Goal: Task Accomplishment & Management: Complete application form

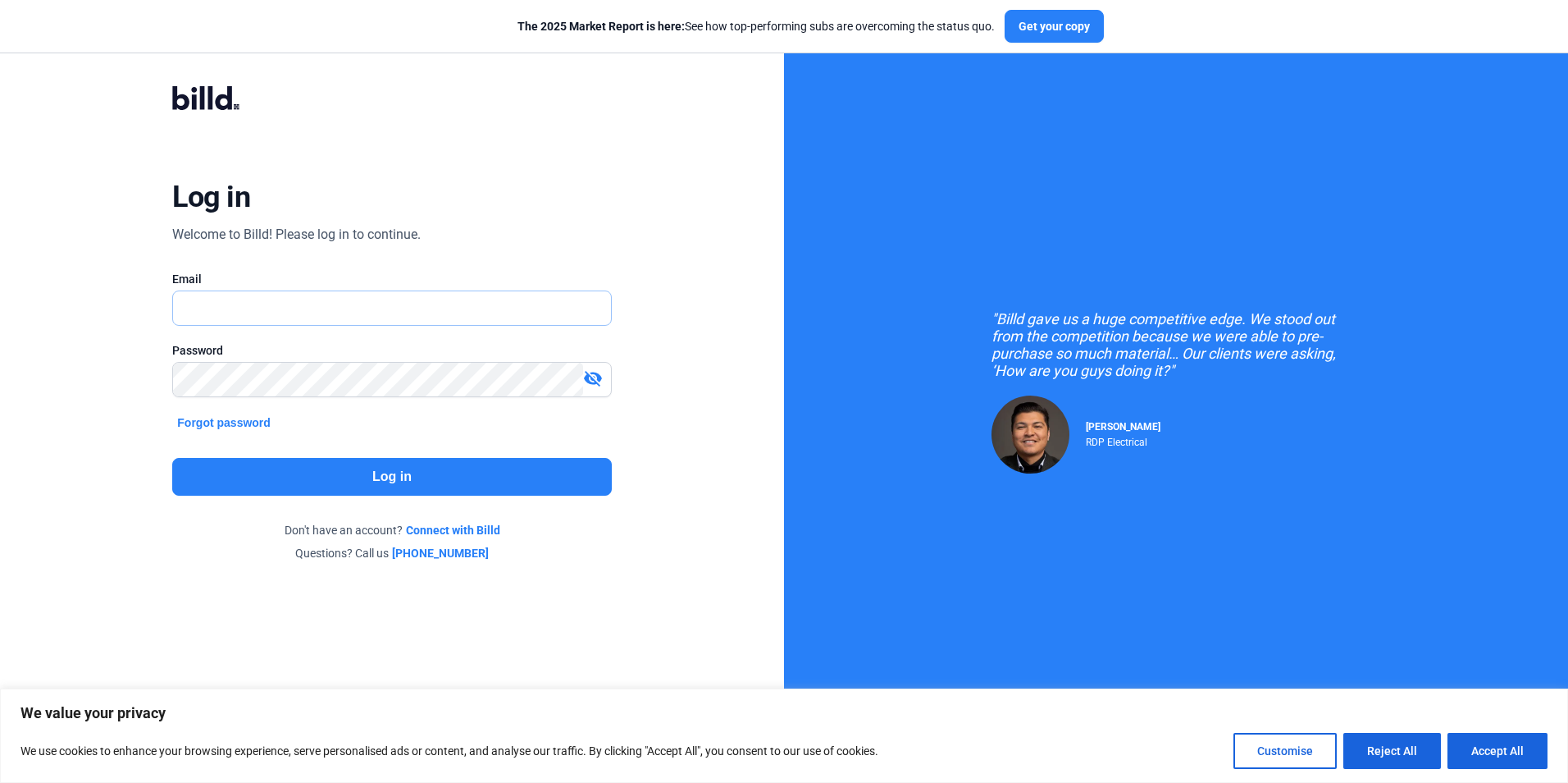
type input "[PERSON_NAME][EMAIL_ADDRESS][DOMAIN_NAME]"
click at [303, 464] on button "Log in" at bounding box center [391, 476] width 439 height 38
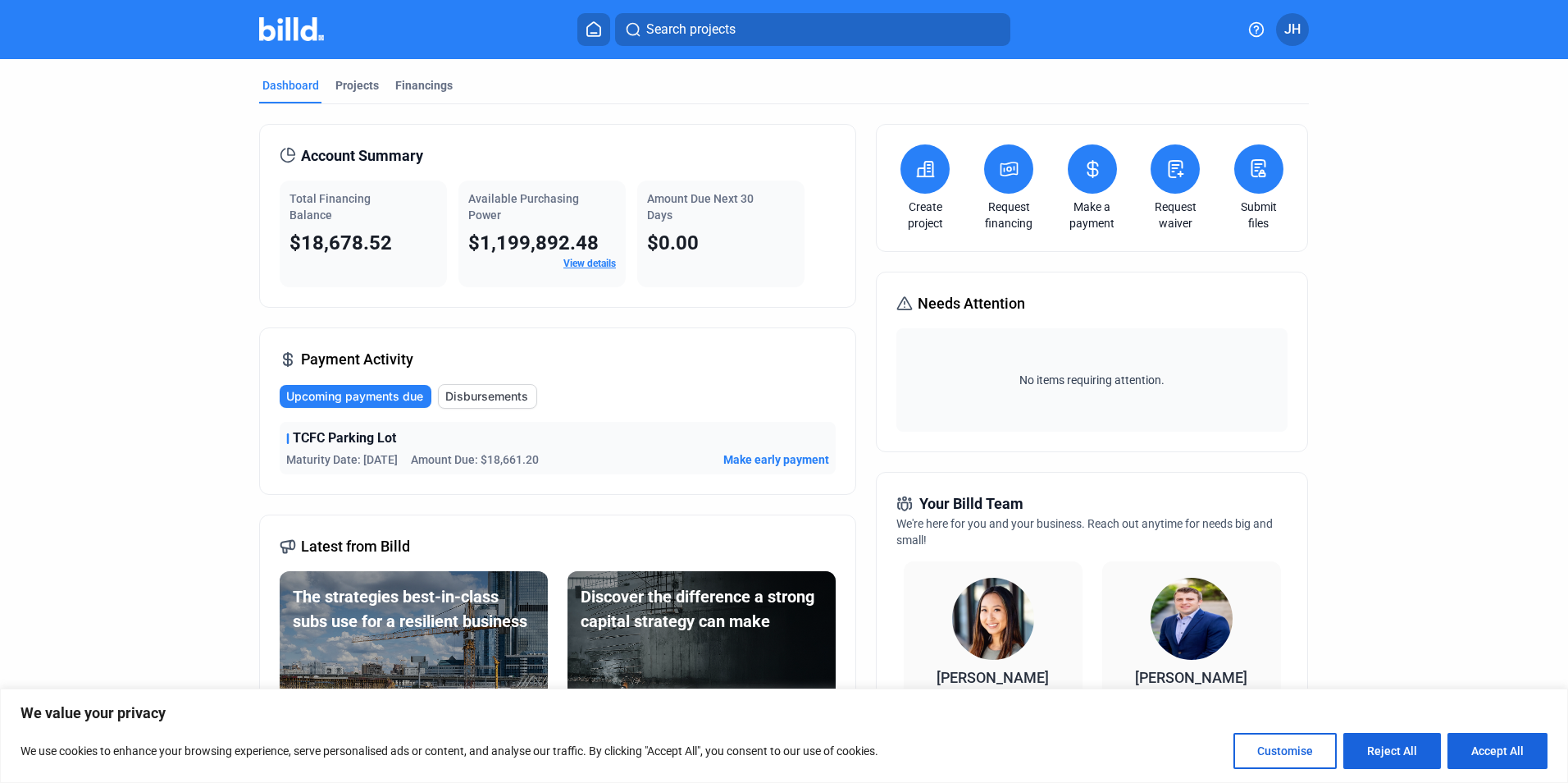
click at [915, 171] on icon at bounding box center [925, 168] width 20 height 20
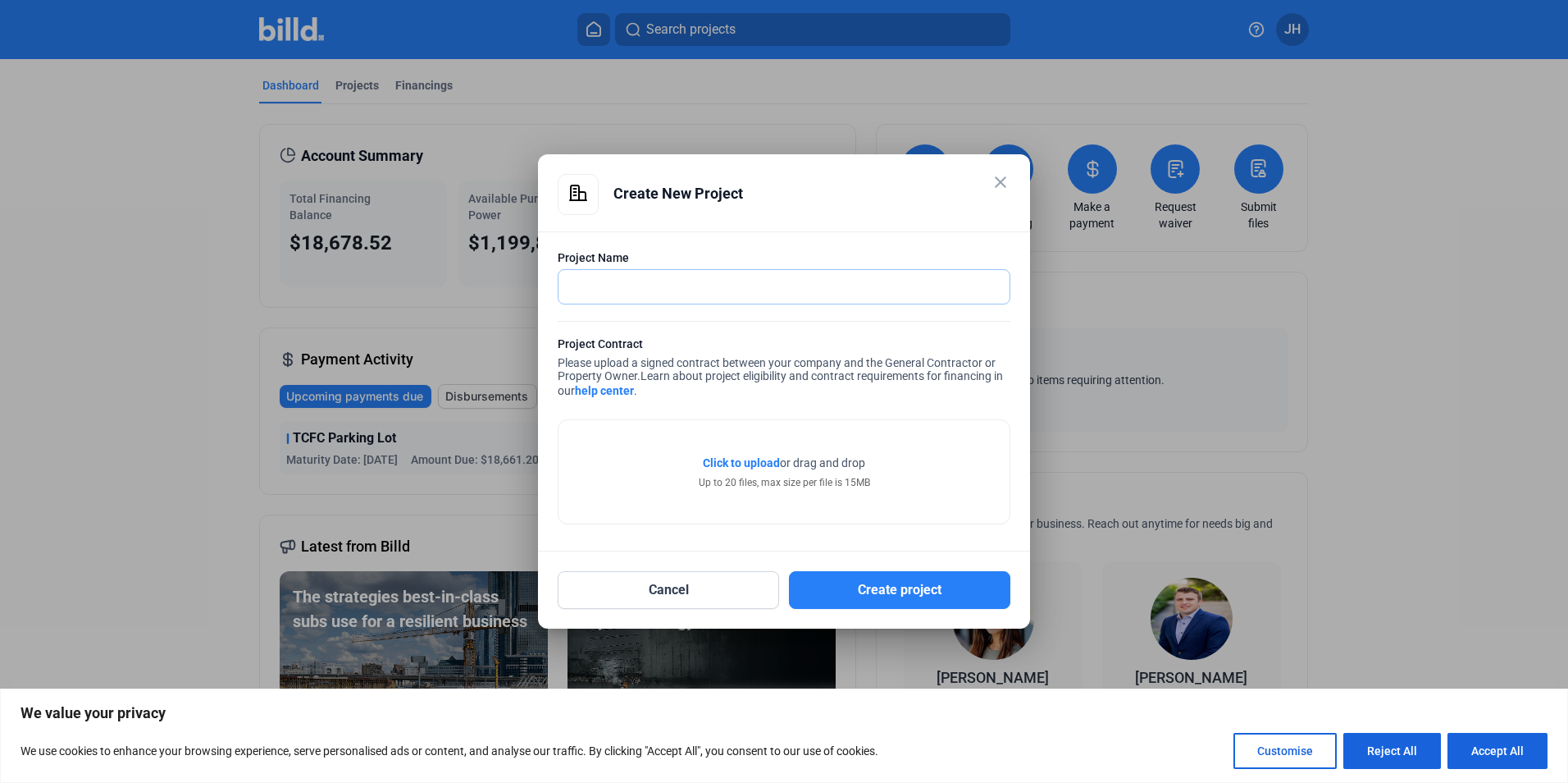
click at [667, 283] on input "text" at bounding box center [775, 286] width 433 height 34
type input "[PERSON_NAME] - 4 Heat Exchangers"
click at [755, 466] on span "Click to upload" at bounding box center [742, 463] width 77 height 13
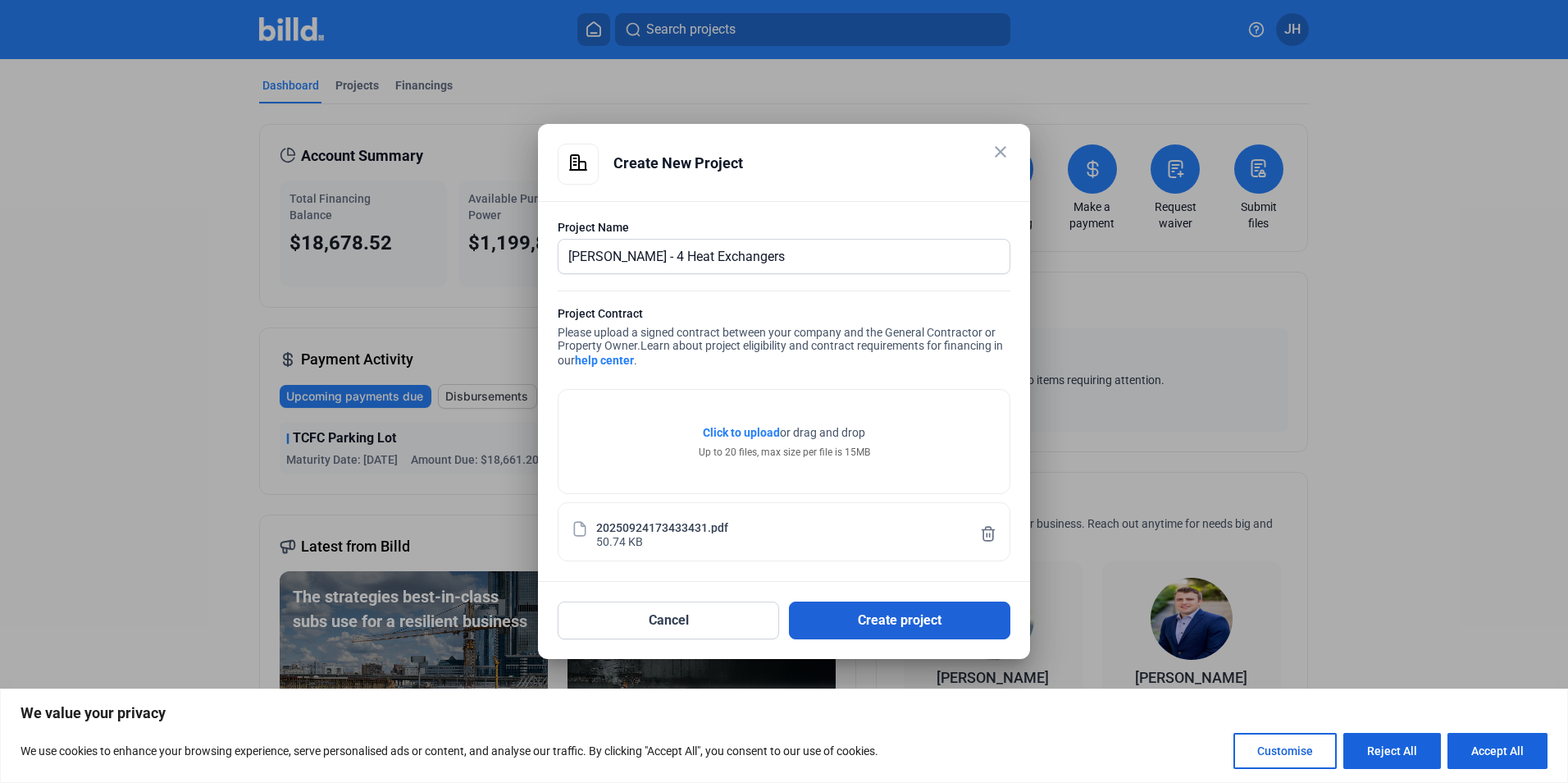
click at [884, 614] on button "Create project" at bounding box center [900, 620] width 222 height 38
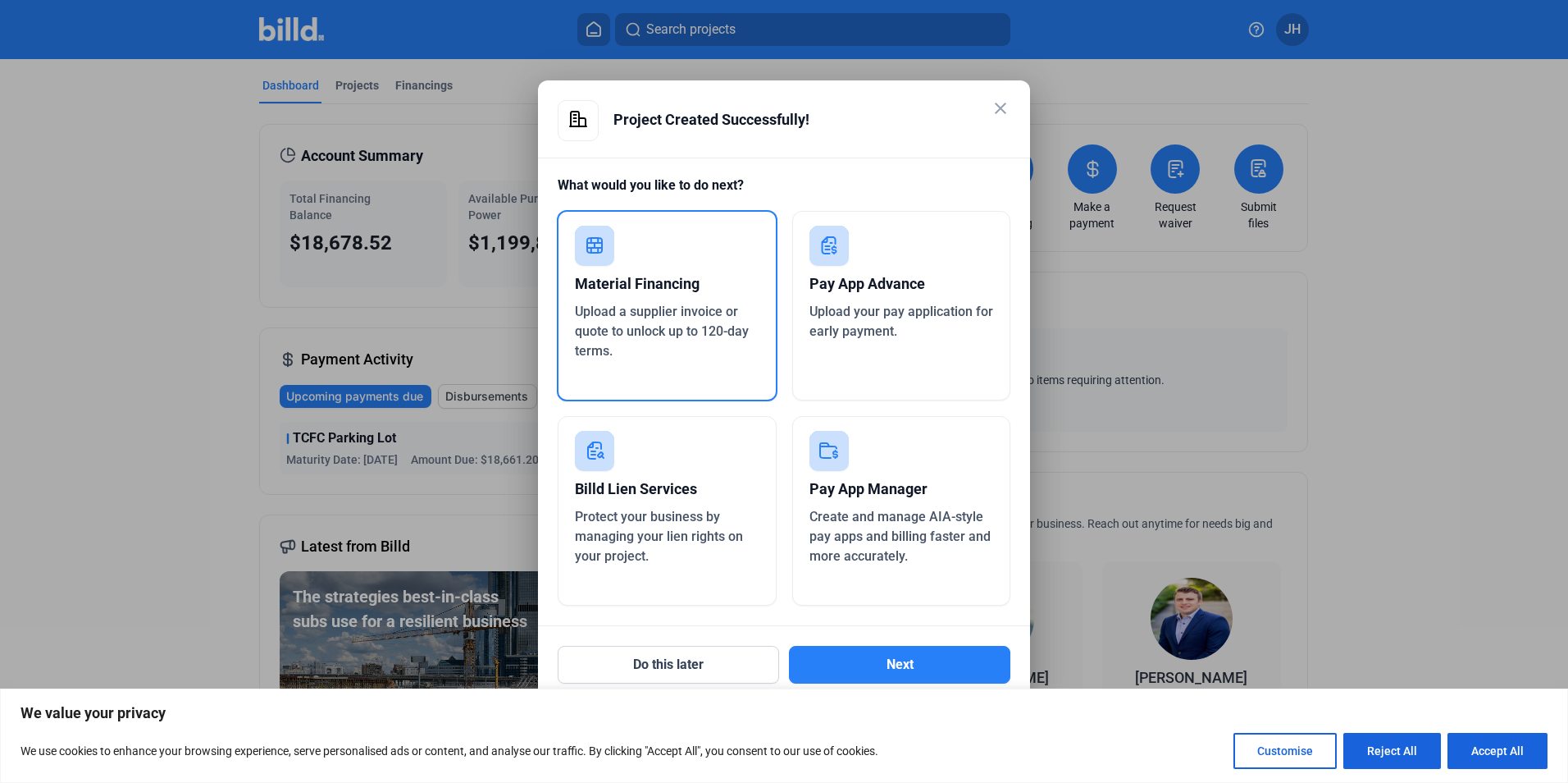
click at [678, 317] on span "Upload a supplier invoice or quote to unlock up to 120-day terms." at bounding box center [661, 331] width 174 height 55
click at [863, 656] on button "Next" at bounding box center [900, 664] width 222 height 38
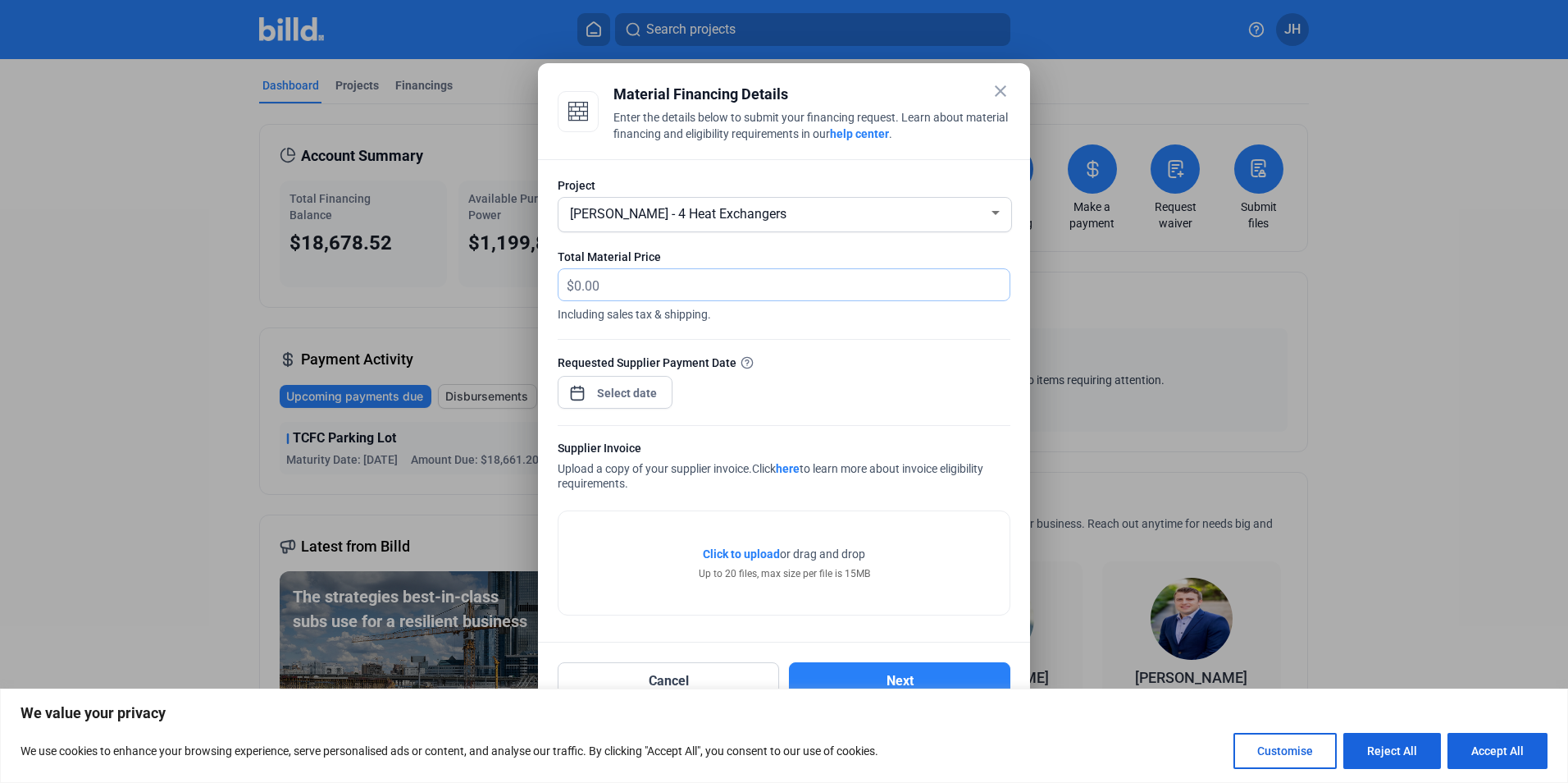
click at [635, 285] on input "text" at bounding box center [791, 285] width 435 height 32
type input "108,764.44"
click at [633, 396] on div "close Material Financing Details Enter the details below to submit your financi…" at bounding box center [784, 391] width 1568 height 783
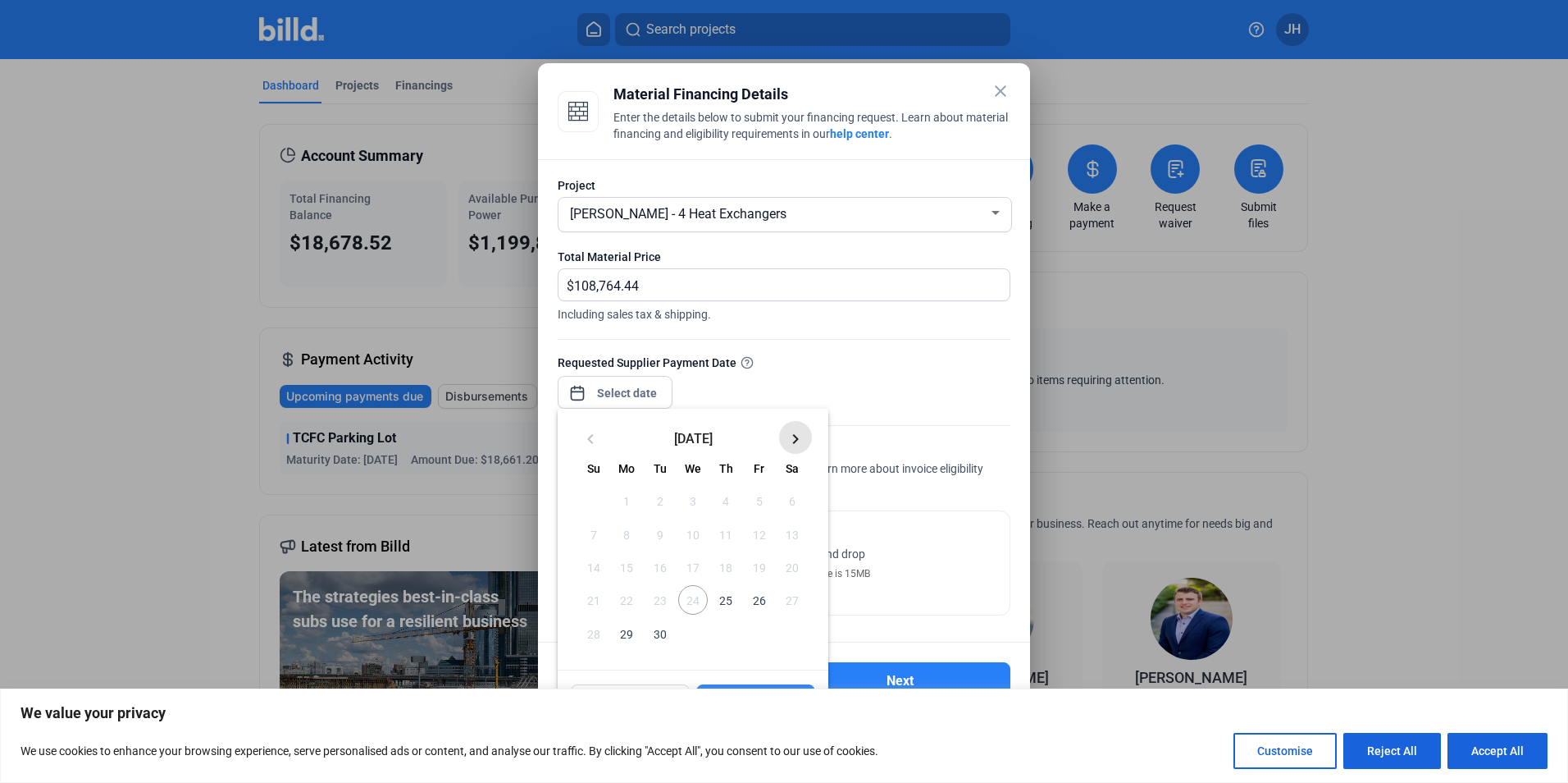
click at [793, 439] on mat-icon "keyboard_arrow_right" at bounding box center [795, 439] width 20 height 20
click at [596, 443] on mat-icon "keyboard_arrow_left" at bounding box center [590, 439] width 20 height 20
click at [797, 437] on mat-icon "keyboard_arrow_right" at bounding box center [795, 439] width 20 height 20
click at [1501, 751] on button "Accept All" at bounding box center [1497, 750] width 100 height 36
checkbox input "true"
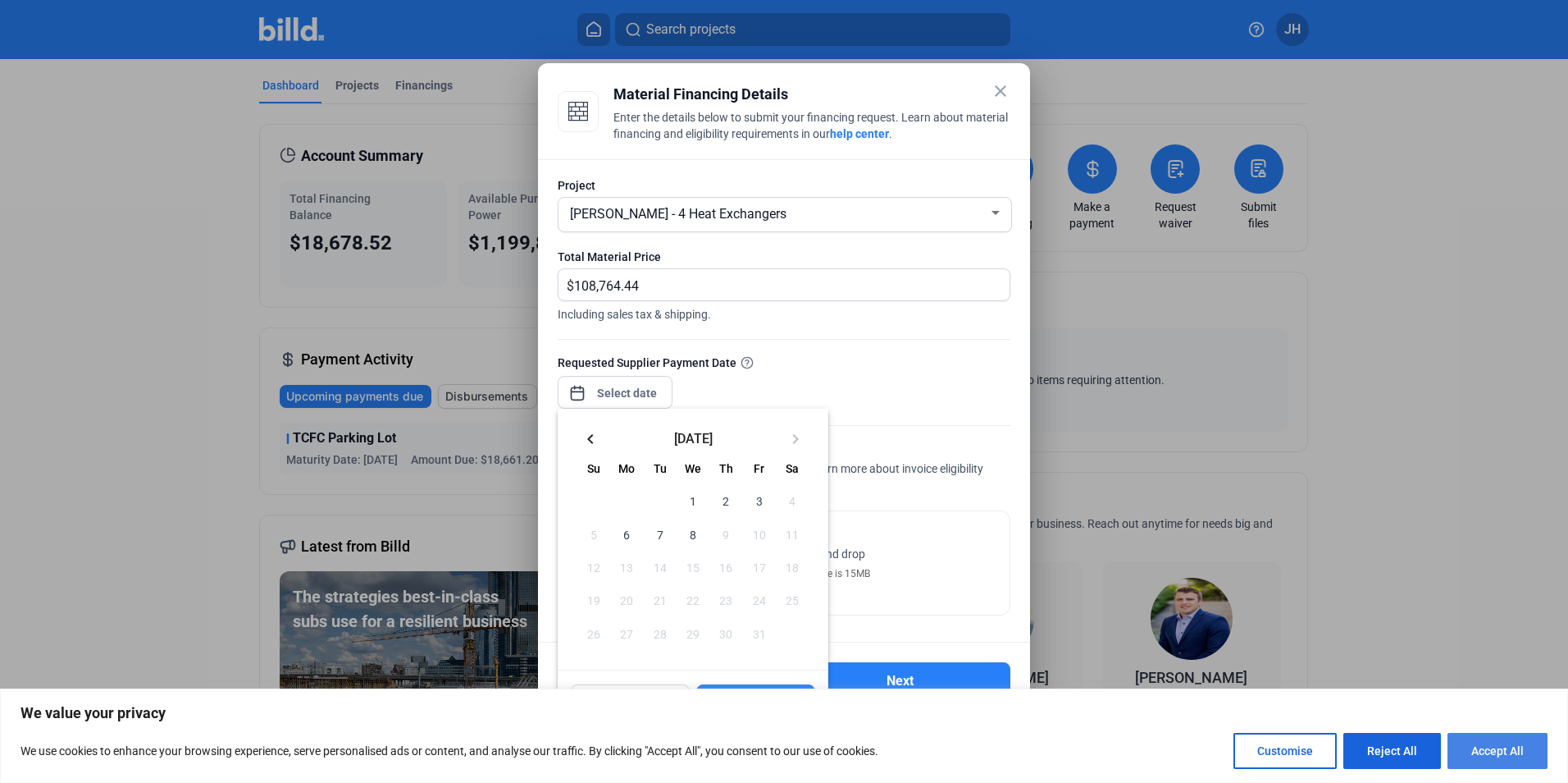
checkbox input "true"
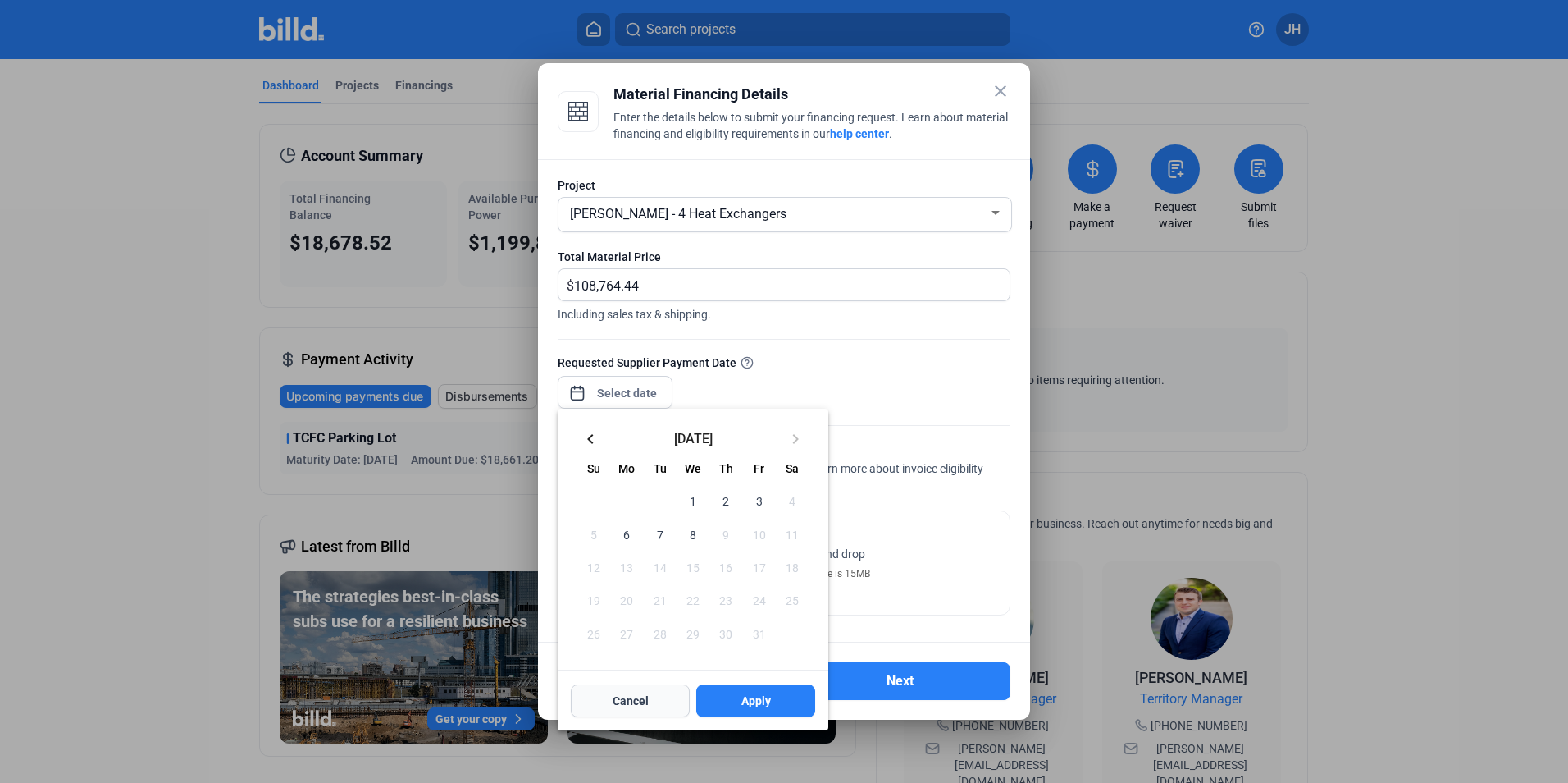
click at [605, 699] on button "Cancel" at bounding box center [630, 701] width 119 height 33
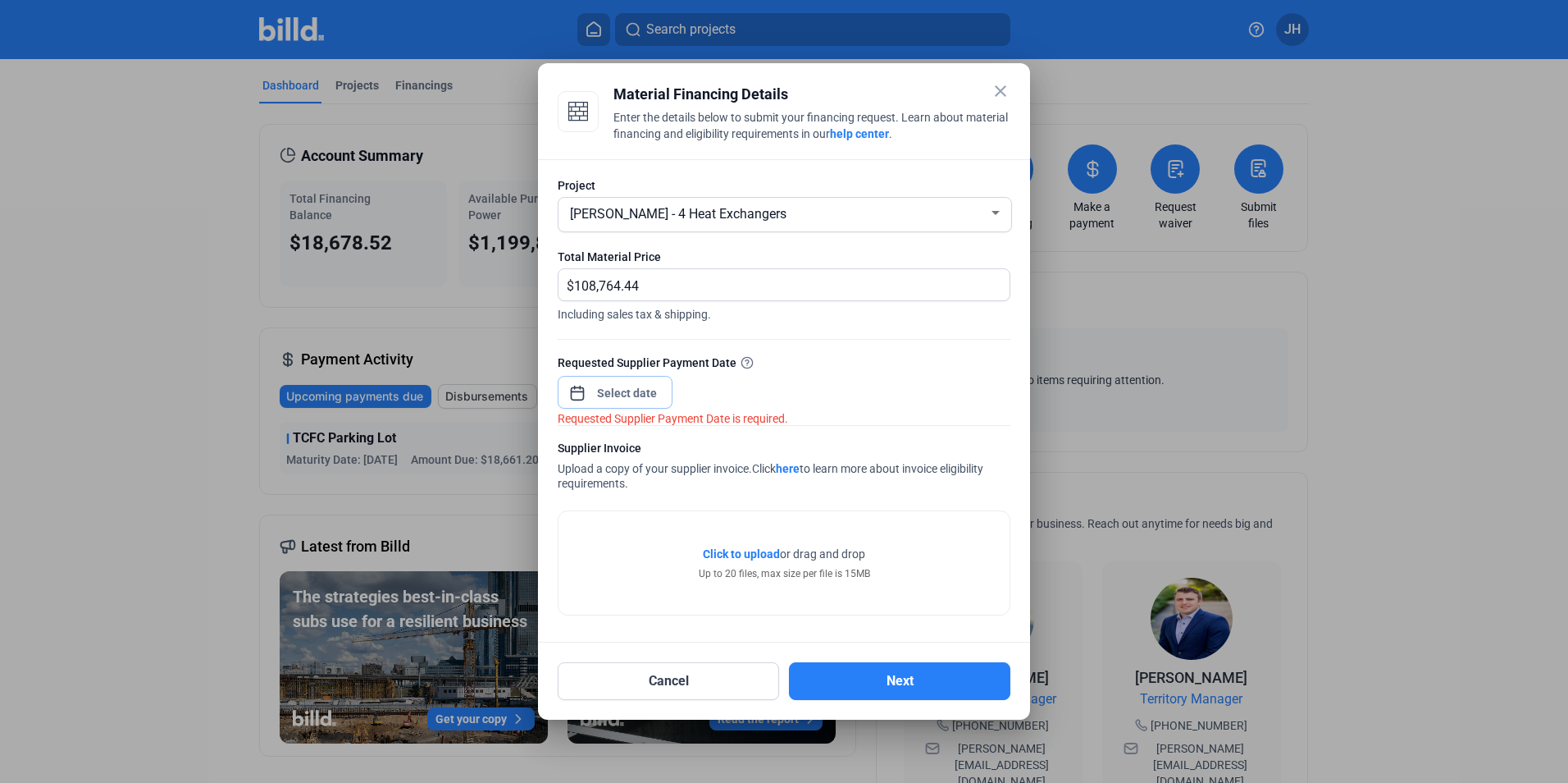
click at [650, 396] on input at bounding box center [627, 393] width 71 height 20
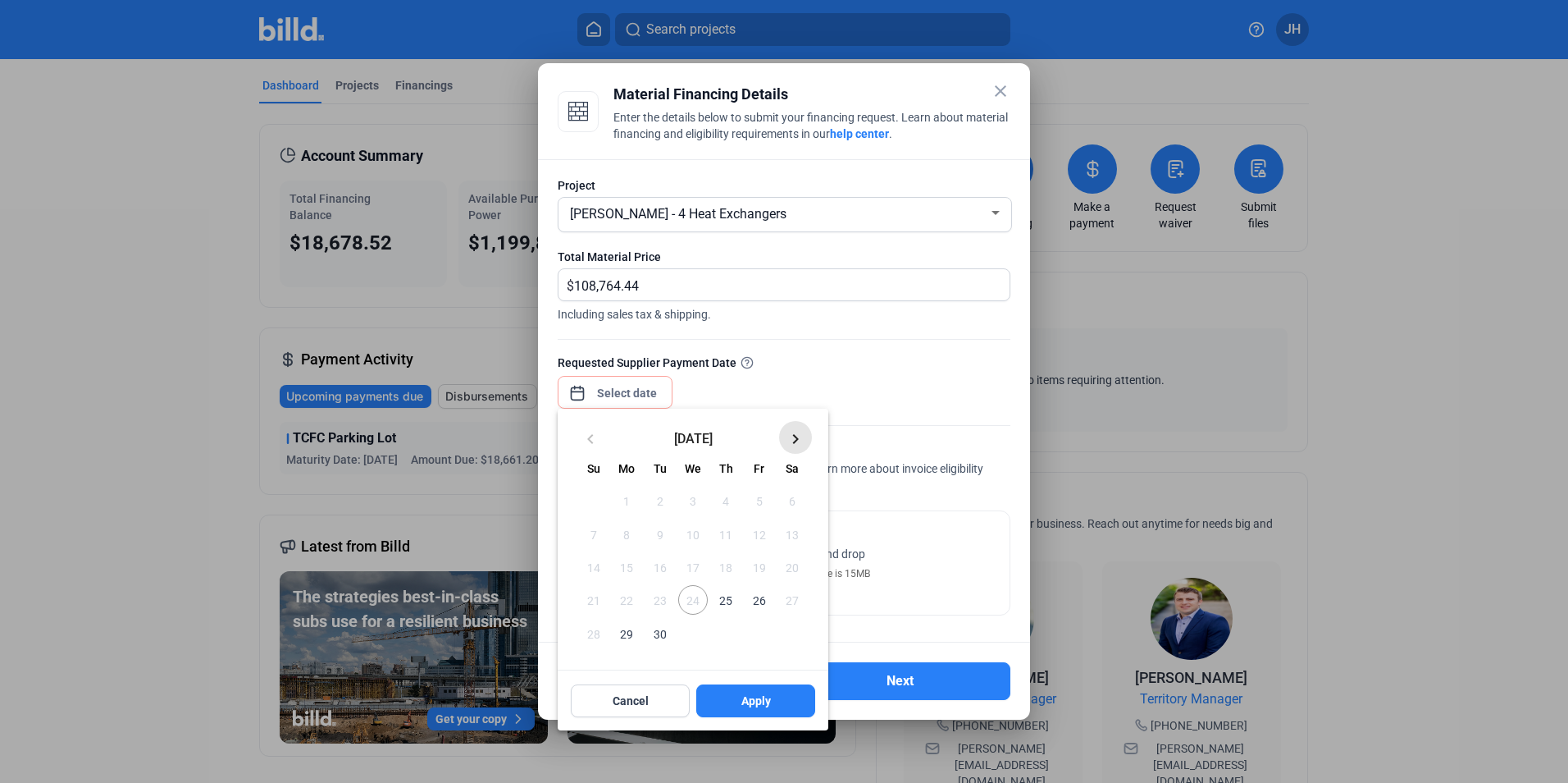
click at [791, 434] on mat-icon "keyboard_arrow_right" at bounding box center [795, 439] width 20 height 20
click at [659, 284] on div at bounding box center [784, 391] width 1568 height 783
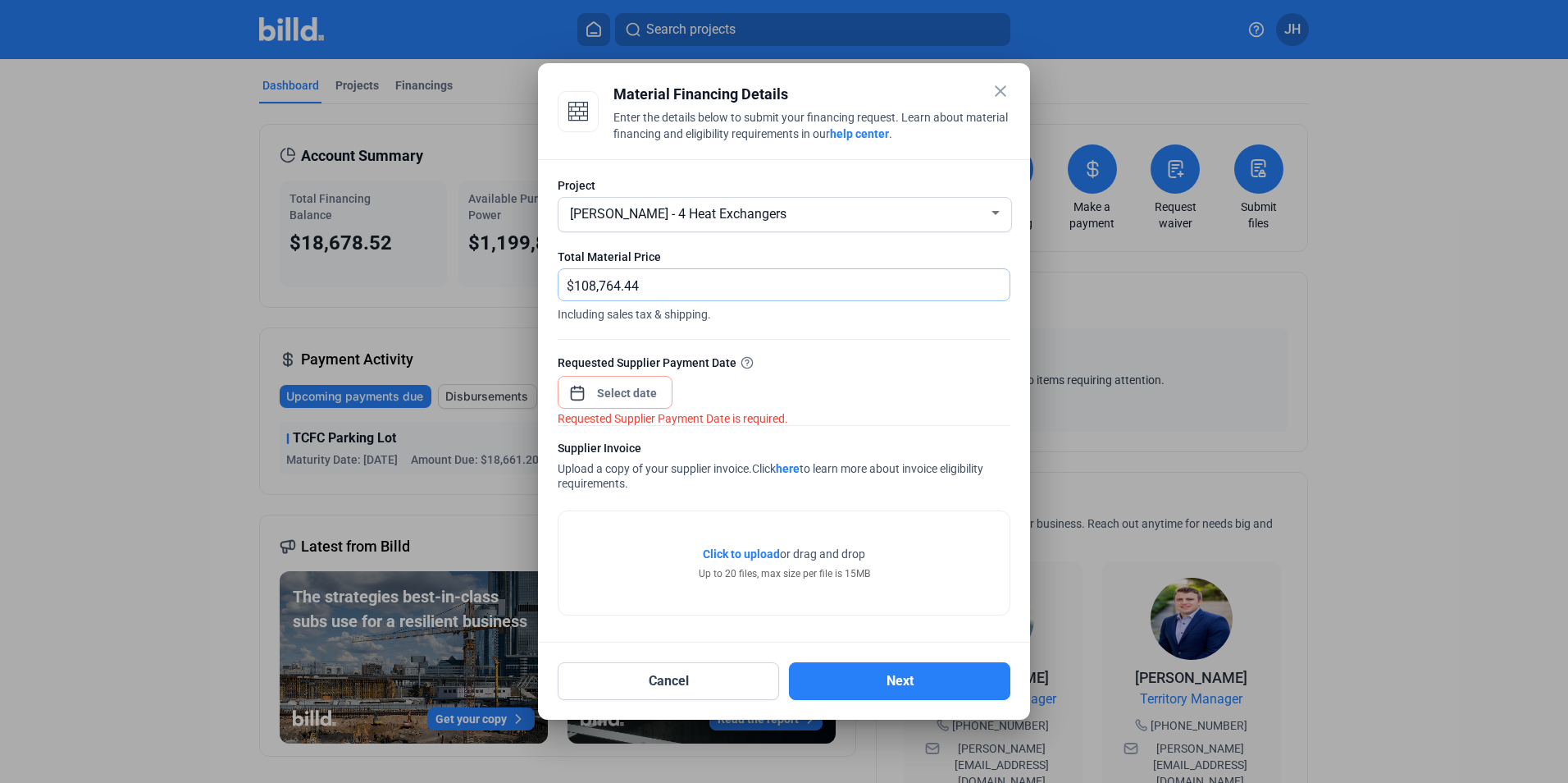
drag, startPoint x: 647, startPoint y: 287, endPoint x: 575, endPoint y: 276, distance: 72.8
click at [575, 276] on input "108,764.44" at bounding box center [791, 285] width 435 height 32
click at [1001, 87] on mat-icon "close" at bounding box center [1000, 91] width 20 height 20
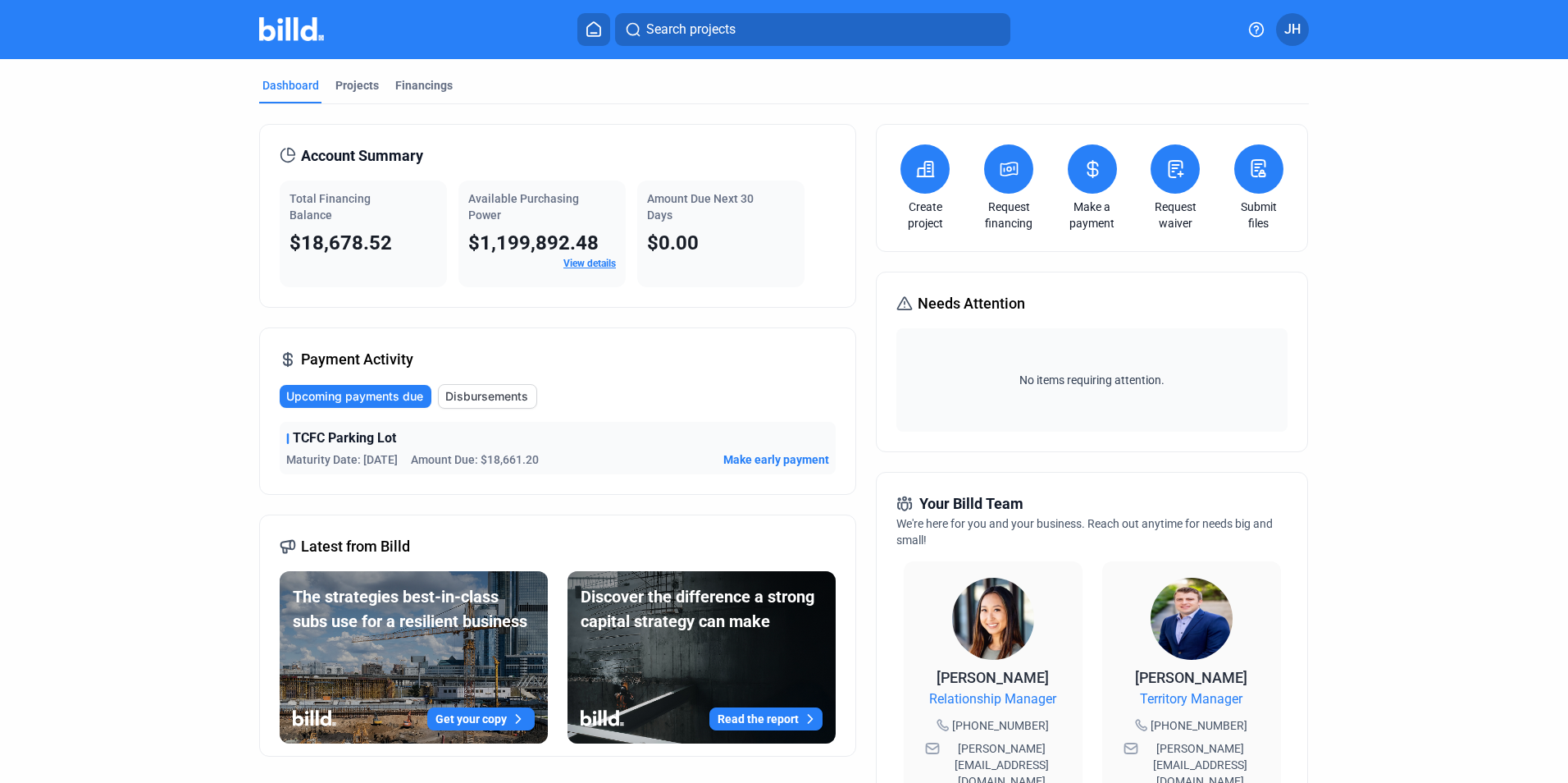
click at [931, 178] on icon at bounding box center [925, 168] width 20 height 20
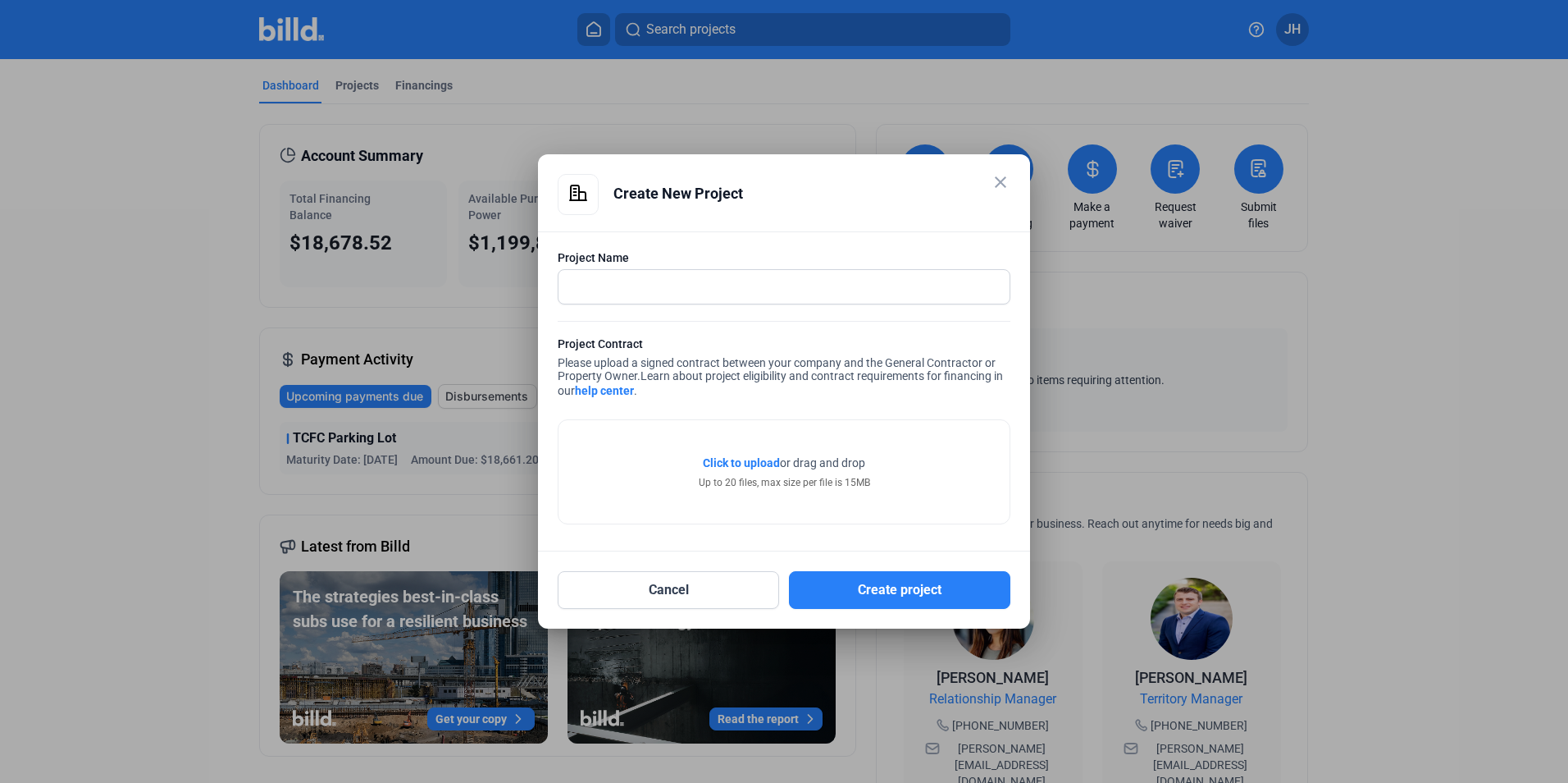
click at [1003, 176] on mat-icon "close" at bounding box center [1000, 182] width 20 height 20
